Goal: Find specific page/section: Find specific page/section

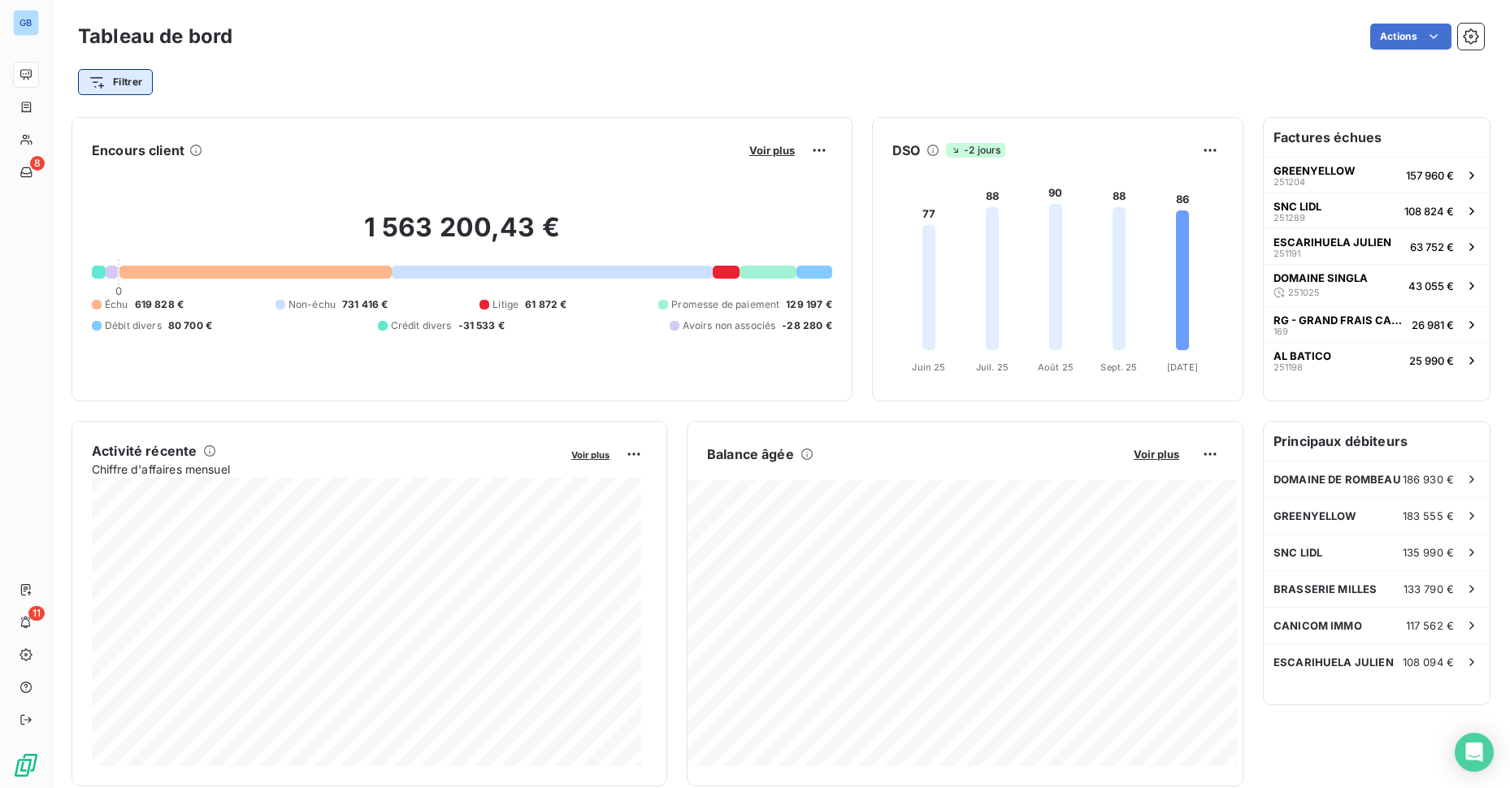
click at [142, 84] on html "GB 8 11 Tableau de bord Actions Filtrer Encours client Voir plus 1 563 200,43 €…" at bounding box center [755, 394] width 1510 height 788
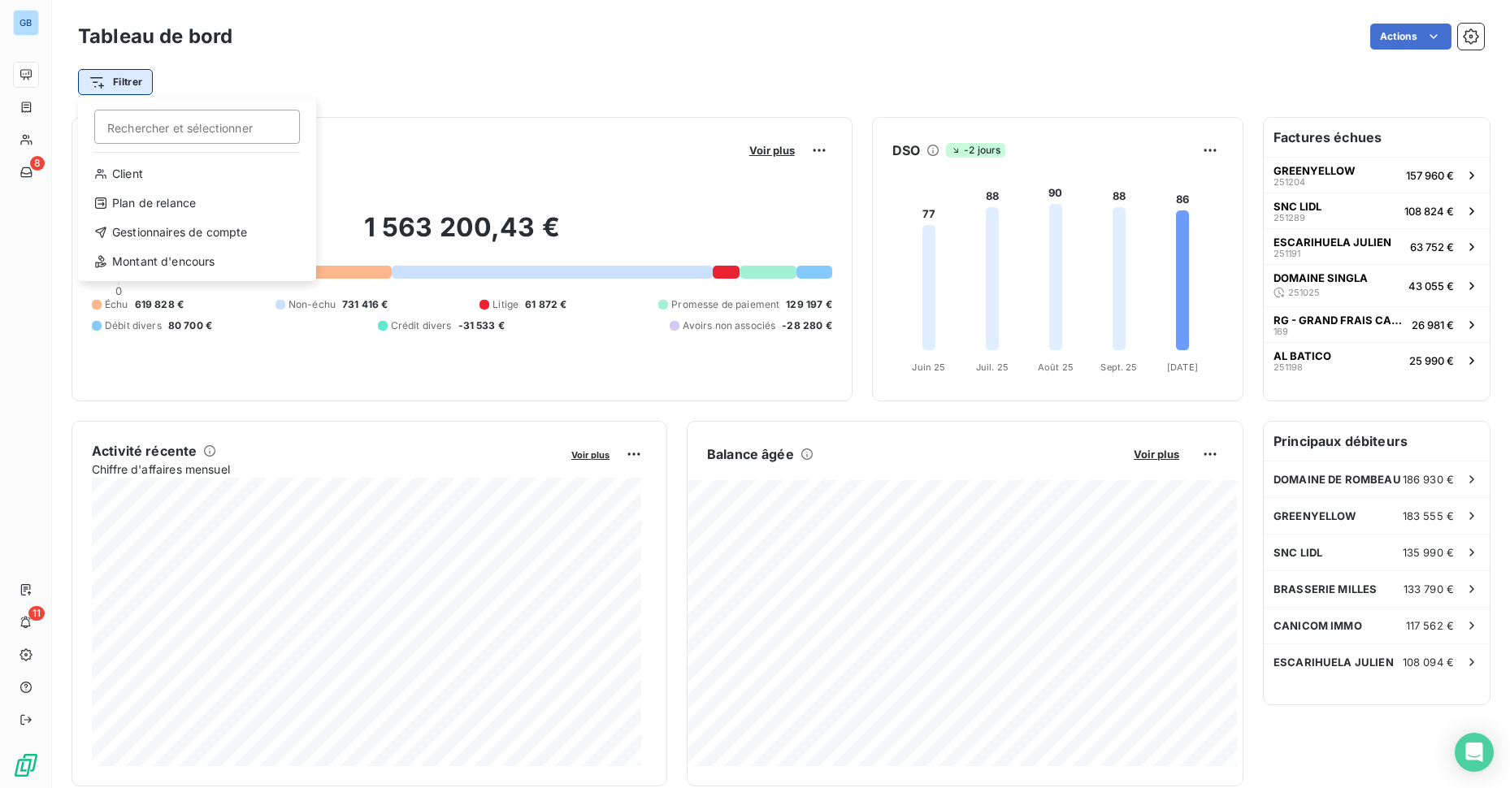
click at [142, 84] on html "GB 8 11 Tableau de bord Actions Filtrer Rechercher et sélectionner Client Plan …" at bounding box center [755, 394] width 1510 height 788
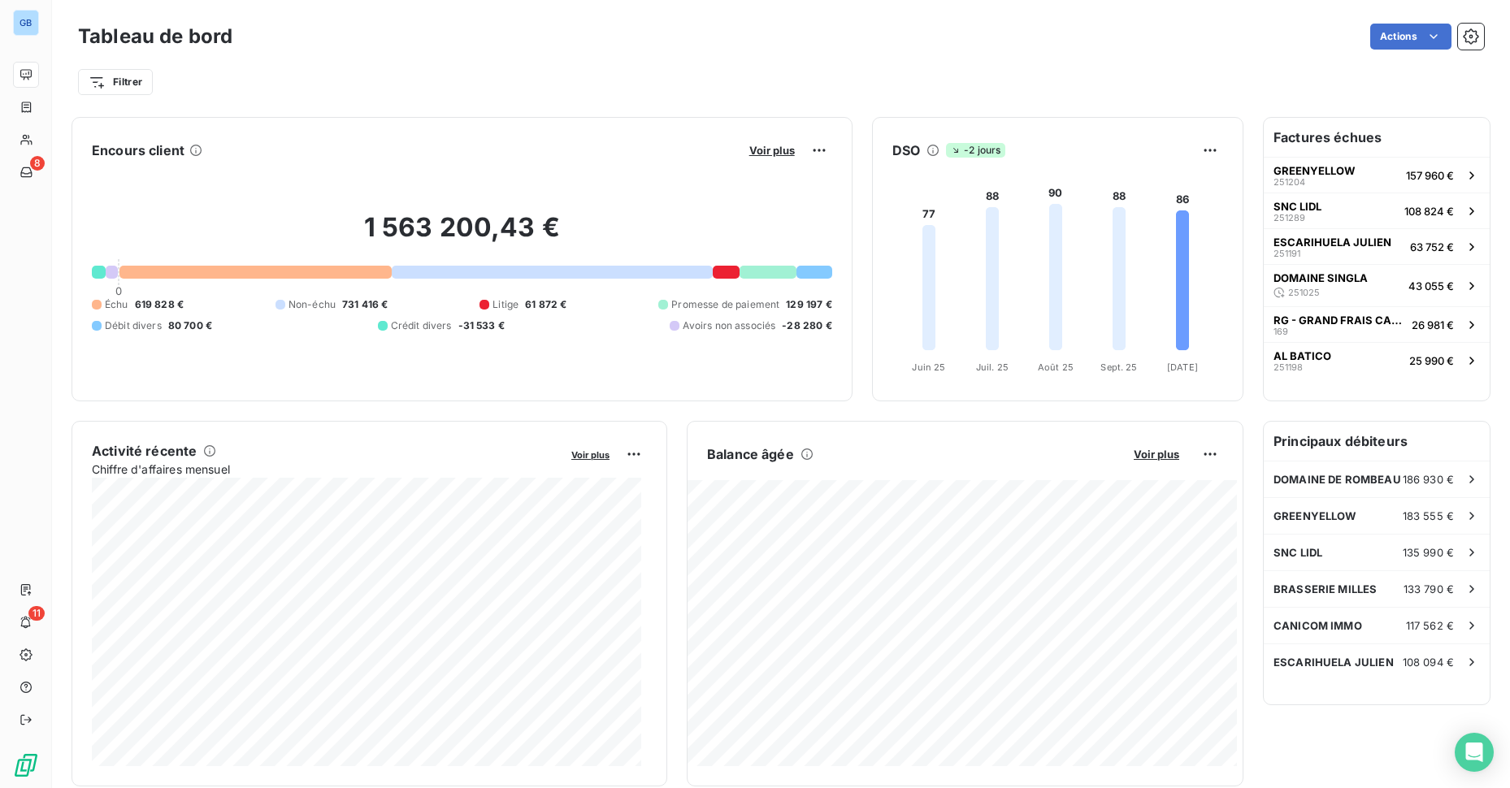
click at [1194, 35] on div "Actions" at bounding box center [868, 37] width 1232 height 26
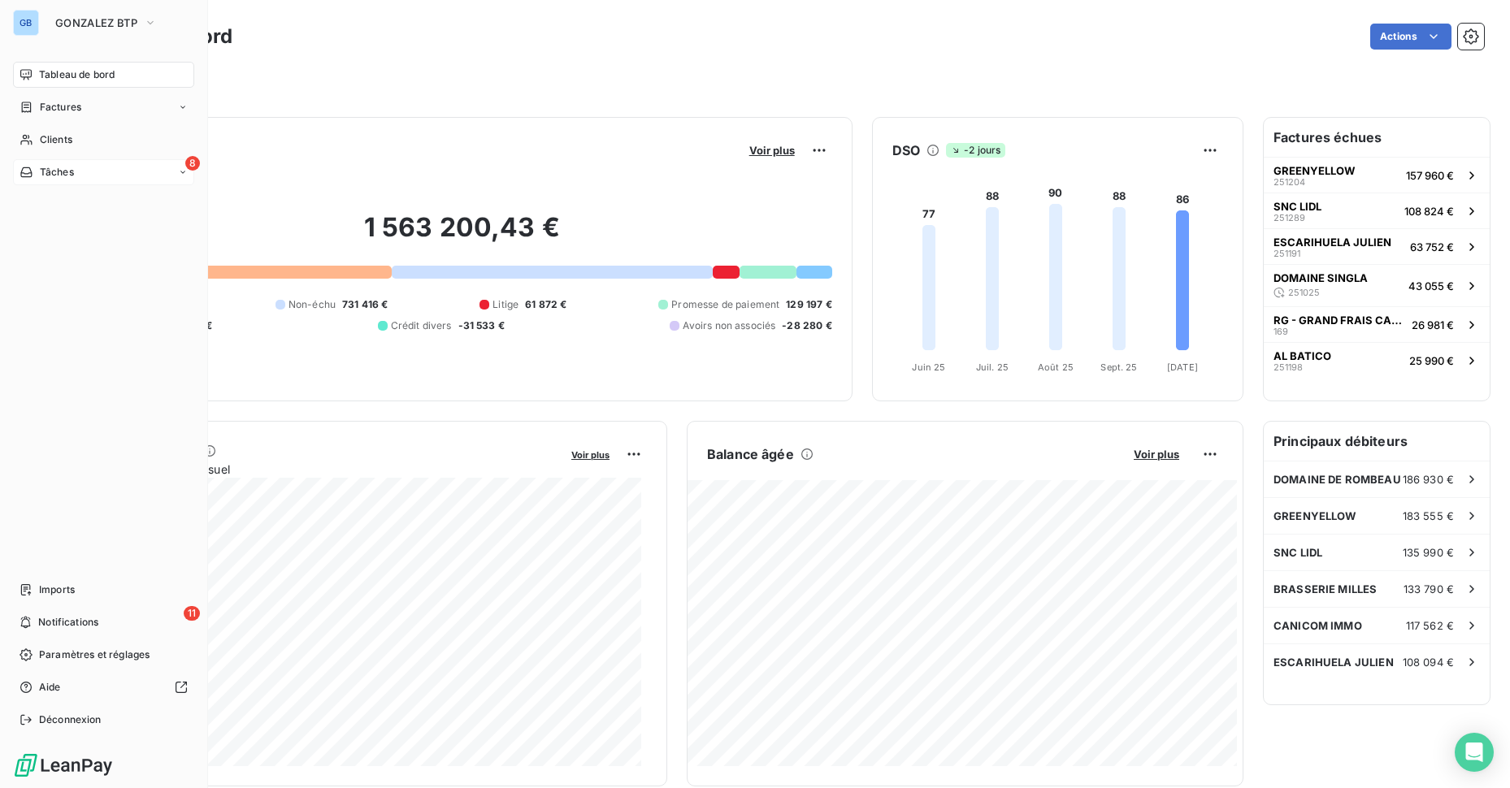
drag, startPoint x: 31, startPoint y: 166, endPoint x: 32, endPoint y: 176, distance: 10.7
click at [32, 176] on icon at bounding box center [26, 172] width 14 height 13
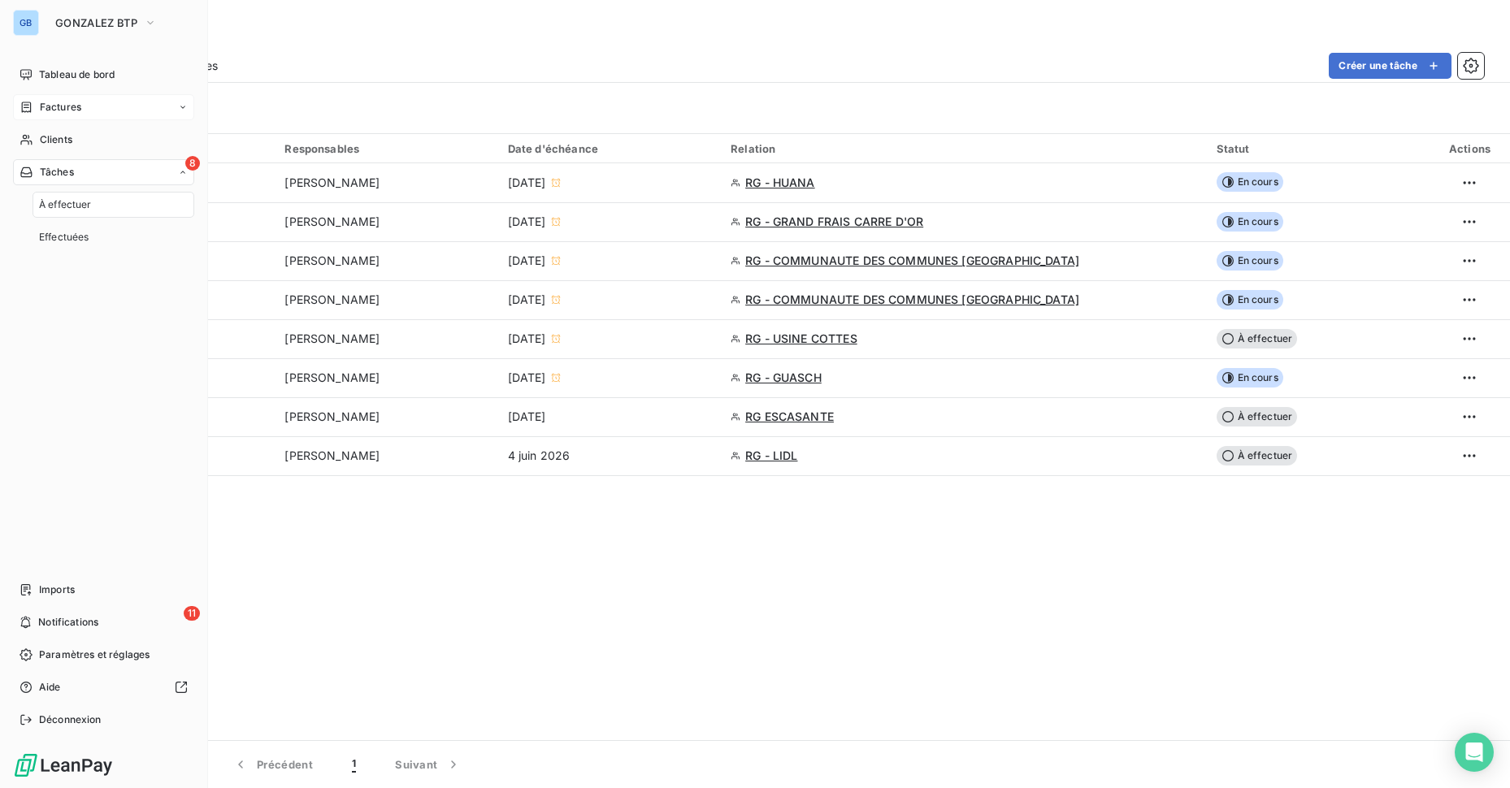
click at [127, 99] on div "Factures" at bounding box center [103, 107] width 181 height 26
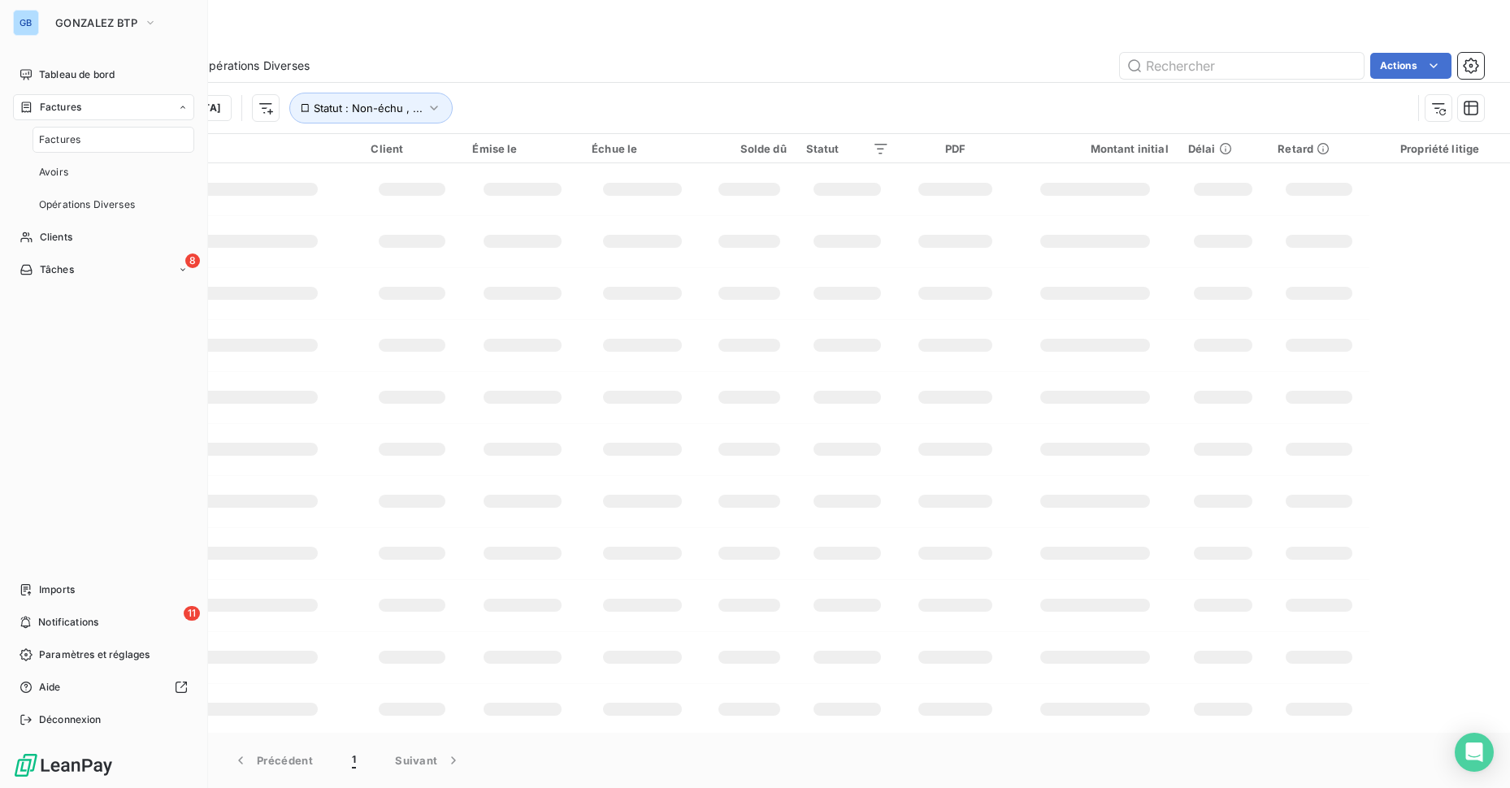
click at [143, 141] on div "Factures" at bounding box center [113, 140] width 162 height 26
